Goal: Go to known website: Access a specific website the user already knows

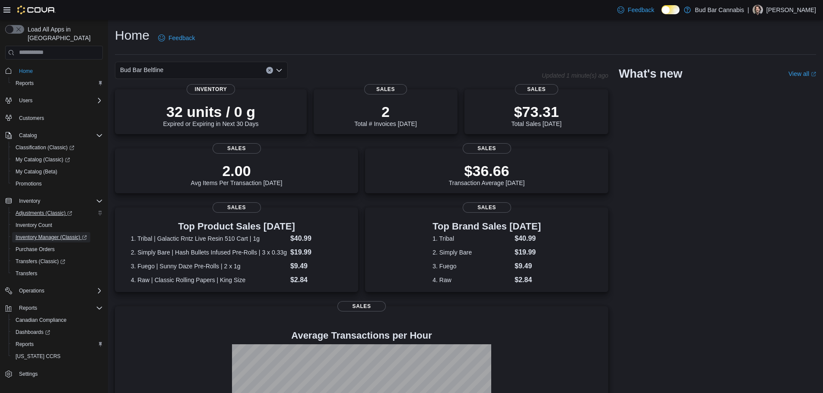
drag, startPoint x: 50, startPoint y: 229, endPoint x: 57, endPoint y: 202, distance: 28.4
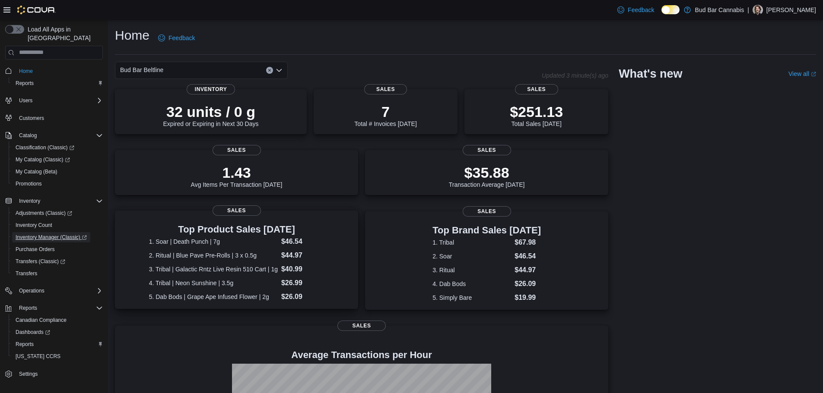
scroll to position [120, 0]
